Goal: Find specific page/section: Find specific page/section

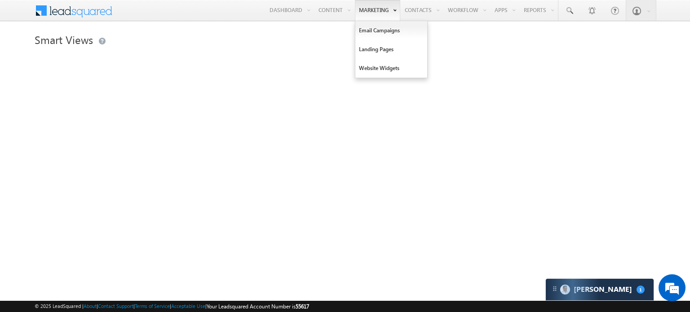
type input "Any Owner"
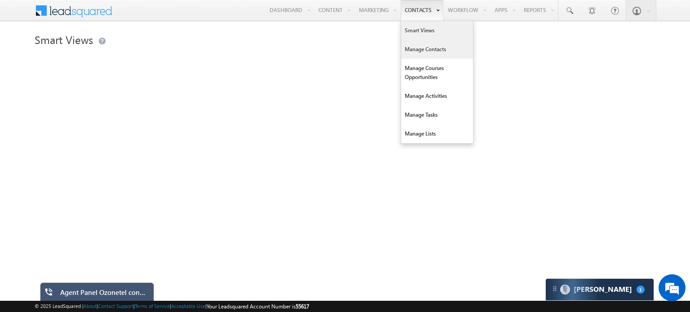
click at [416, 47] on link "Manage Contacts" at bounding box center [437, 49] width 72 height 19
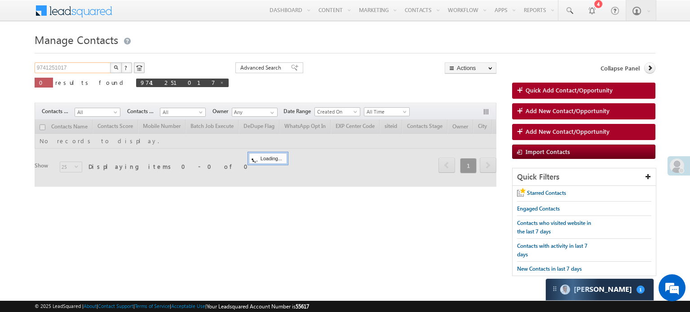
click at [47, 66] on input "9741251017" at bounding box center [73, 67] width 77 height 11
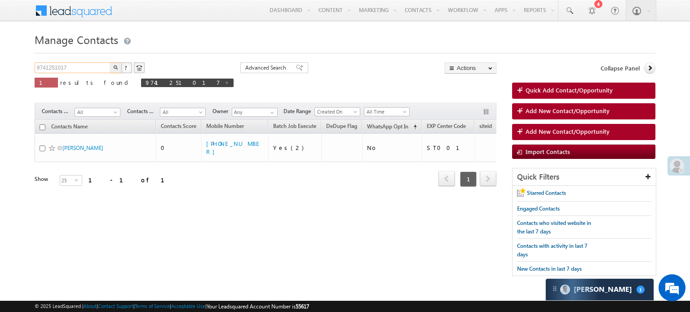
paste input "98888777"
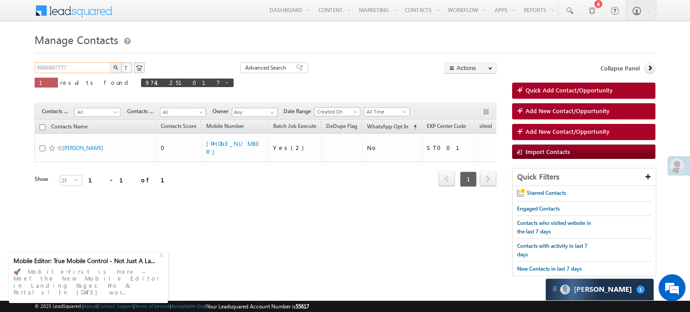
type input "9988887777"
click at [115, 68] on img "button" at bounding box center [116, 67] width 4 height 4
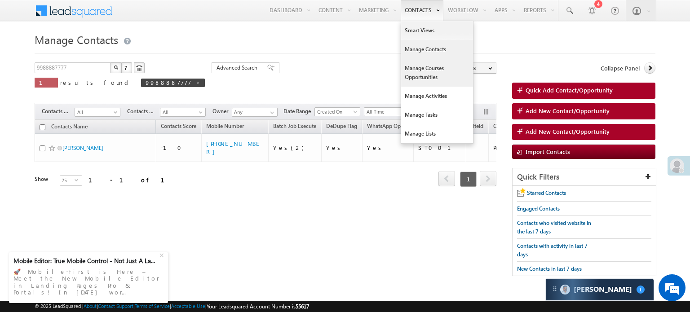
click at [416, 67] on link "Manage Courses Opportunities" at bounding box center [437, 73] width 72 height 28
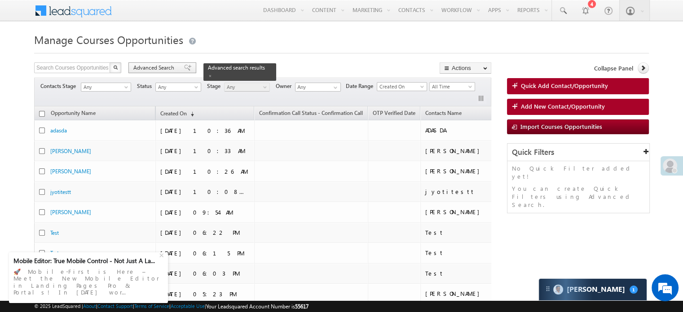
click at [177, 68] on div "Advanced Search" at bounding box center [162, 67] width 68 height 11
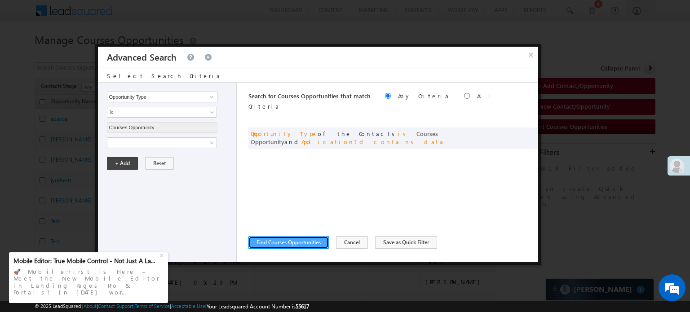
click at [291, 243] on button "Find Courses Opportunities" at bounding box center [288, 242] width 80 height 13
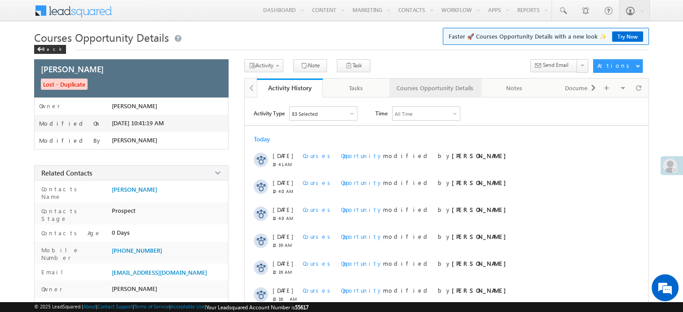
click at [424, 90] on div "Courses Opportunity Details" at bounding box center [435, 88] width 77 height 11
